Goal: Information Seeking & Learning: Learn about a topic

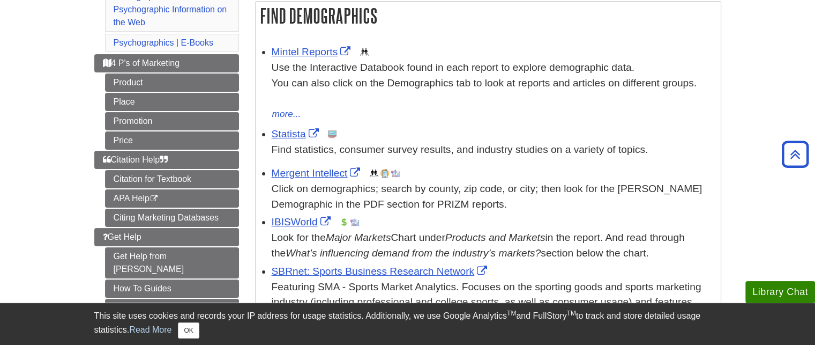
scroll to position [188, 0]
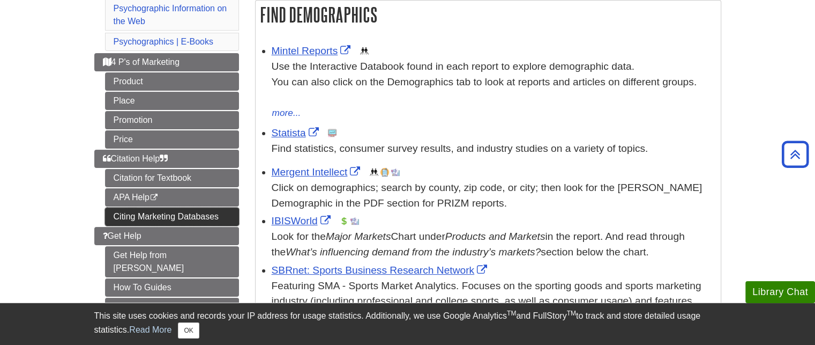
click at [159, 216] on link "Citing Marketing Databases" at bounding box center [172, 216] width 134 height 18
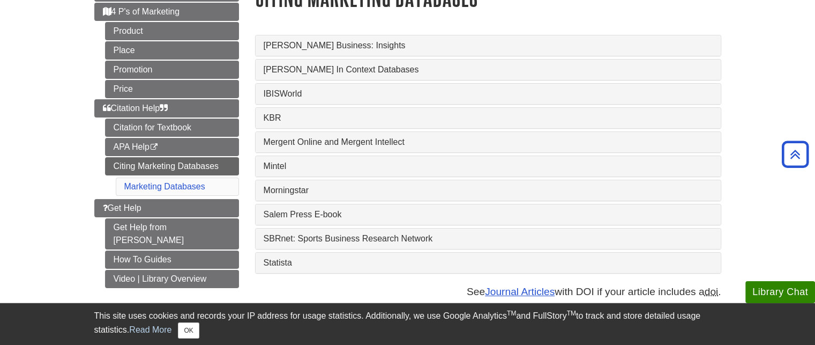
scroll to position [152, 0]
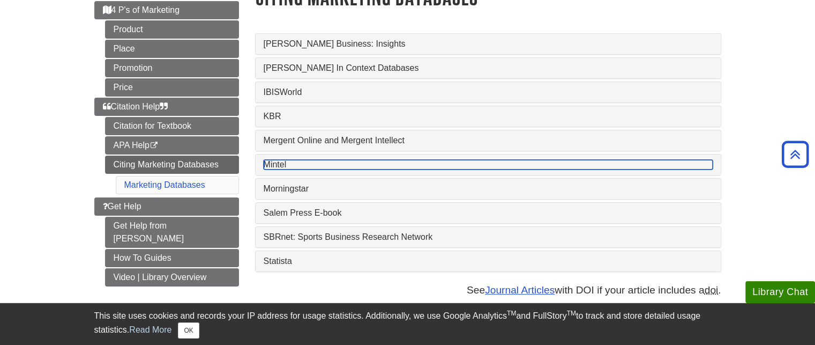
click at [293, 162] on link "Mintel" at bounding box center [488, 165] width 449 height 10
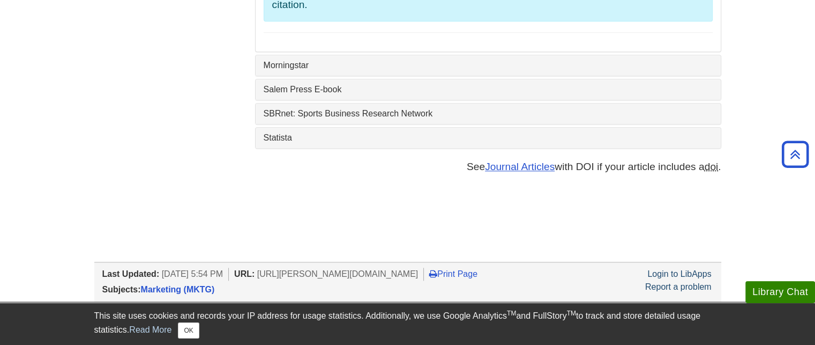
scroll to position [1168, 0]
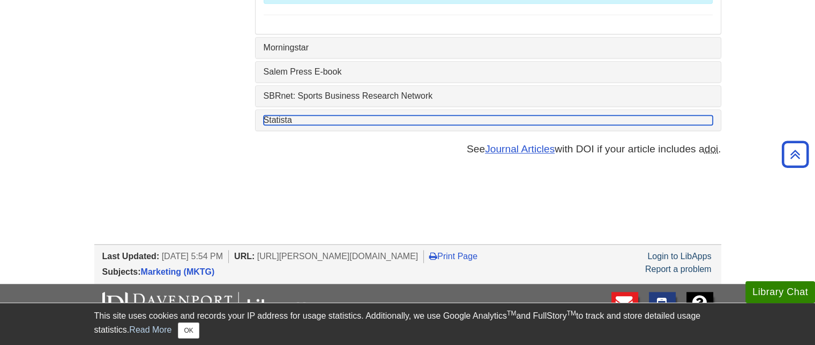
click at [305, 115] on link "Statista" at bounding box center [488, 120] width 449 height 10
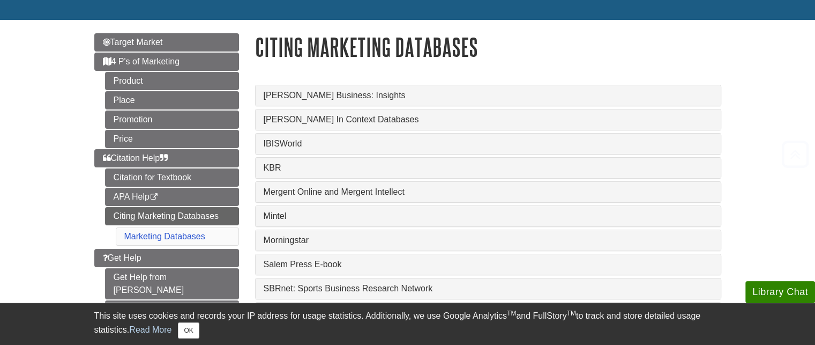
scroll to position [131, 0]
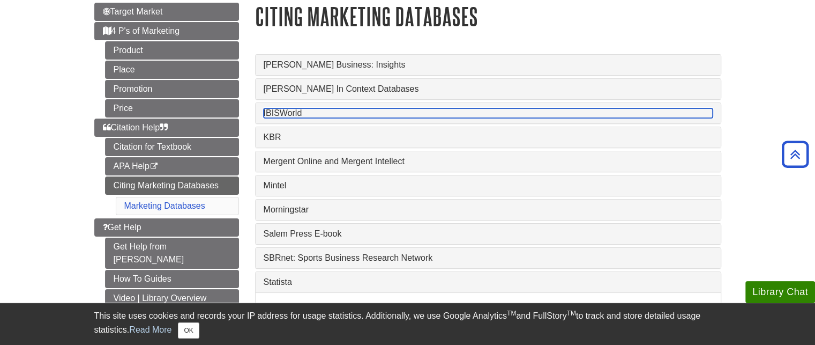
click at [326, 111] on link "IBISWorld" at bounding box center [488, 113] width 449 height 10
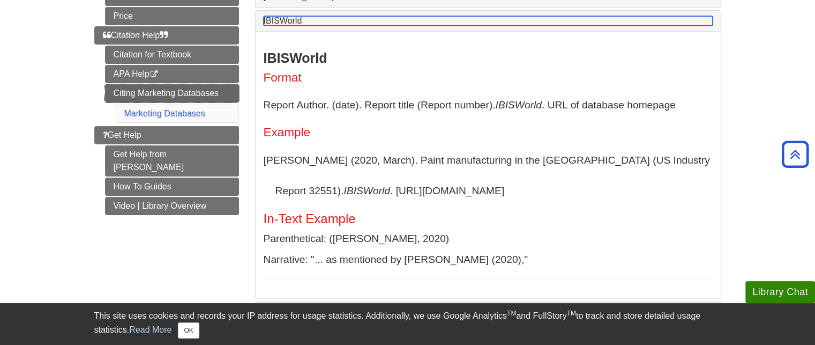
scroll to position [0, 0]
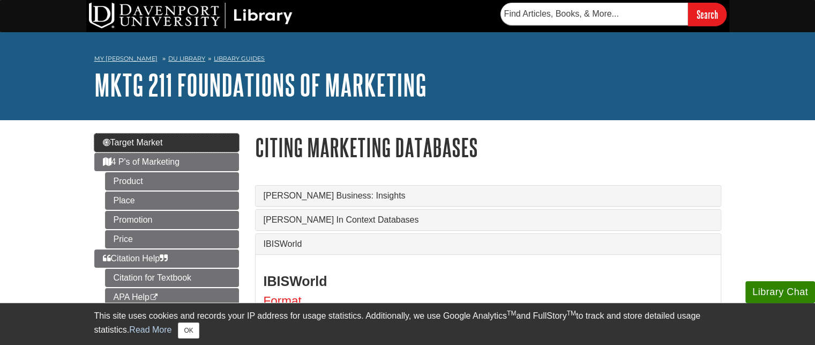
click at [141, 143] on span "Target Market" at bounding box center [133, 142] width 60 height 9
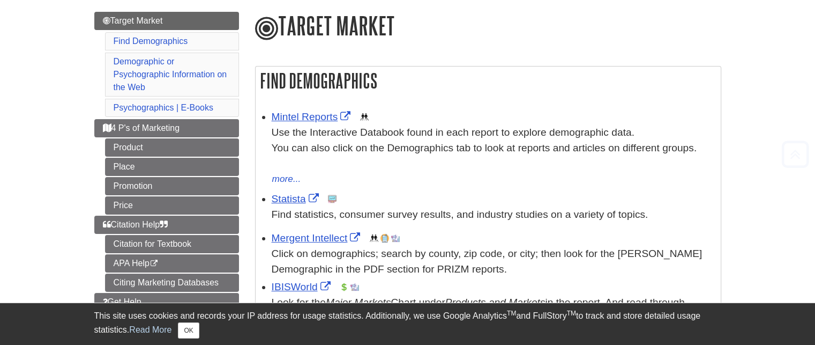
scroll to position [122, 0]
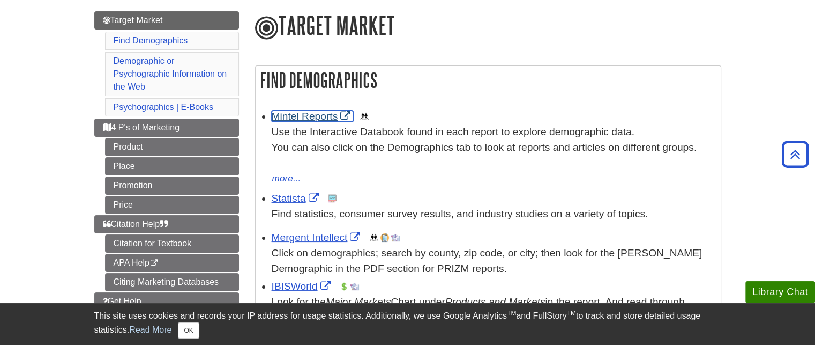
click at [300, 115] on link "Mintel Reports" at bounding box center [313, 115] width 82 height 11
click at [282, 197] on link "Statista" at bounding box center [297, 197] width 50 height 11
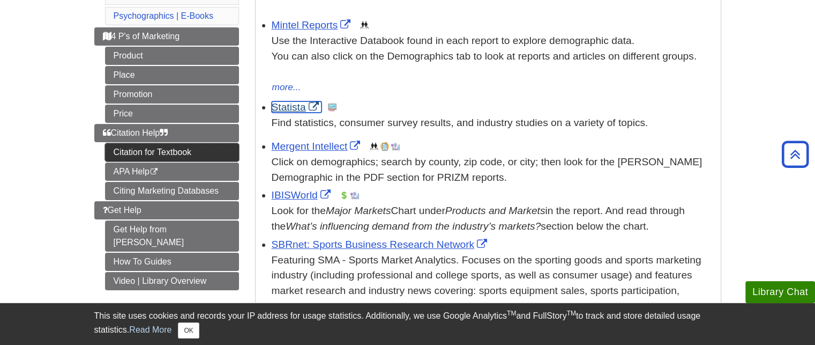
scroll to position [214, 0]
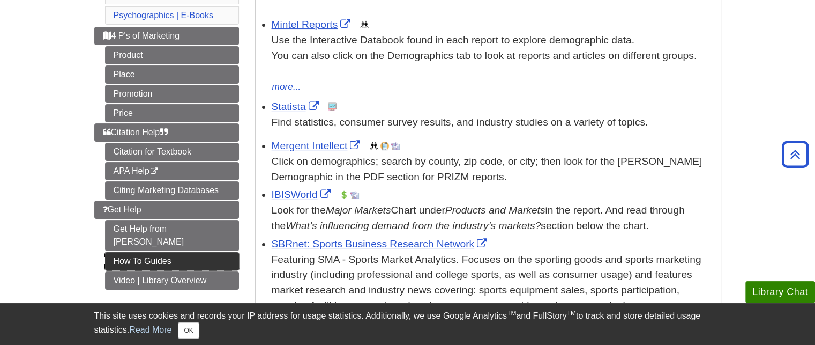
click at [171, 252] on link "How To Guides" at bounding box center [172, 261] width 134 height 18
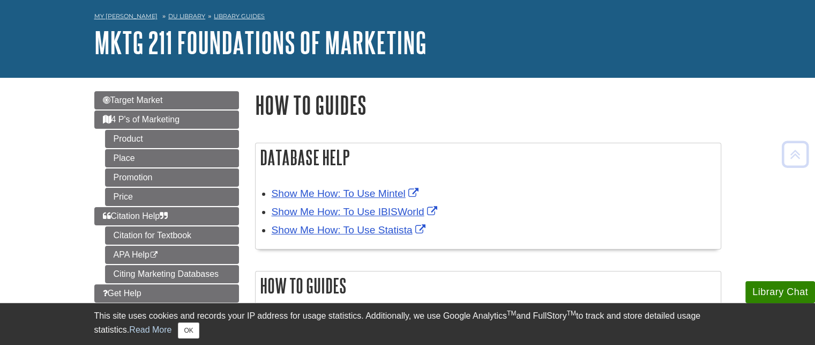
scroll to position [43, 0]
